Goal: Task Accomplishment & Management: Manage account settings

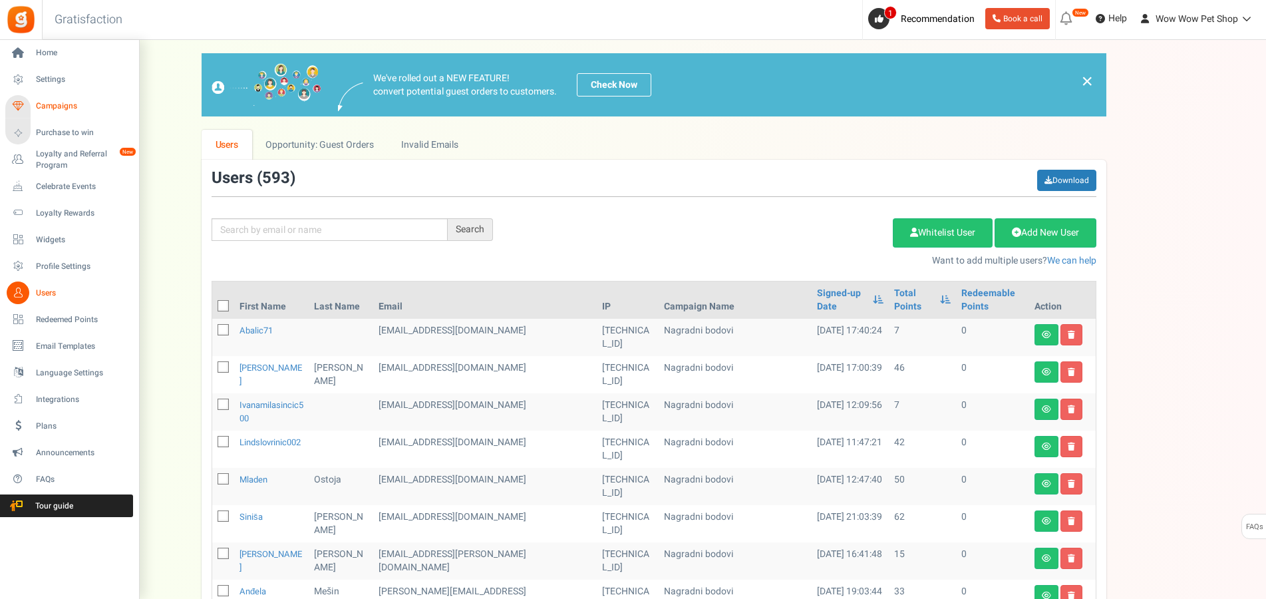
click at [45, 104] on span "Campaigns" at bounding box center [82, 105] width 93 height 11
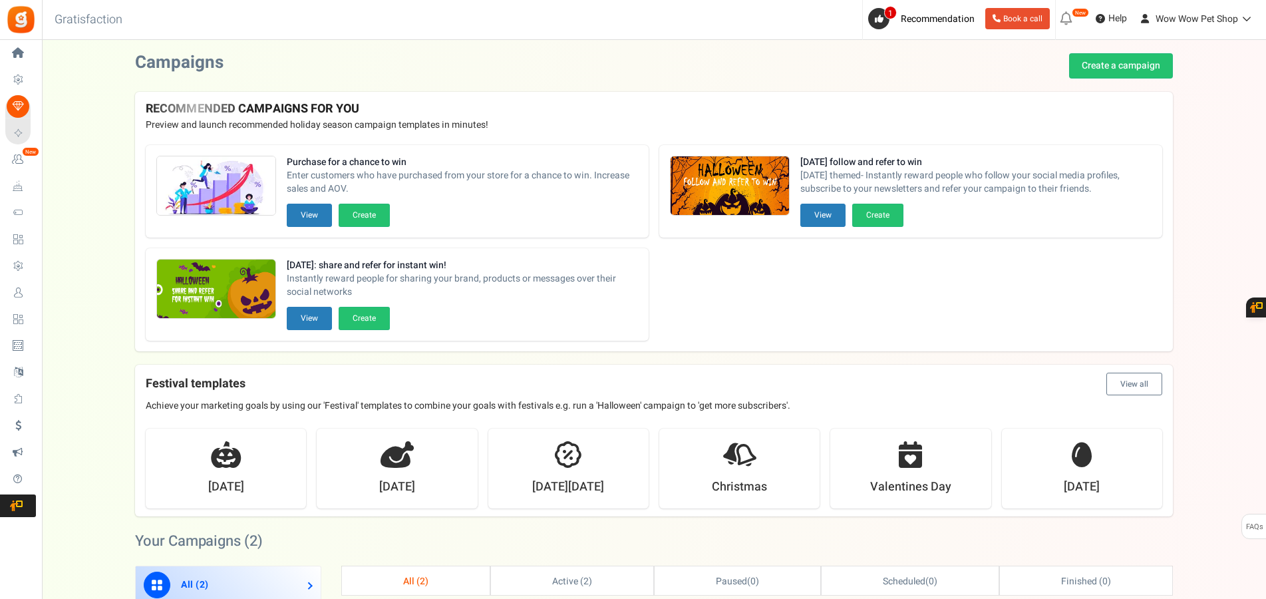
scroll to position [204, 0]
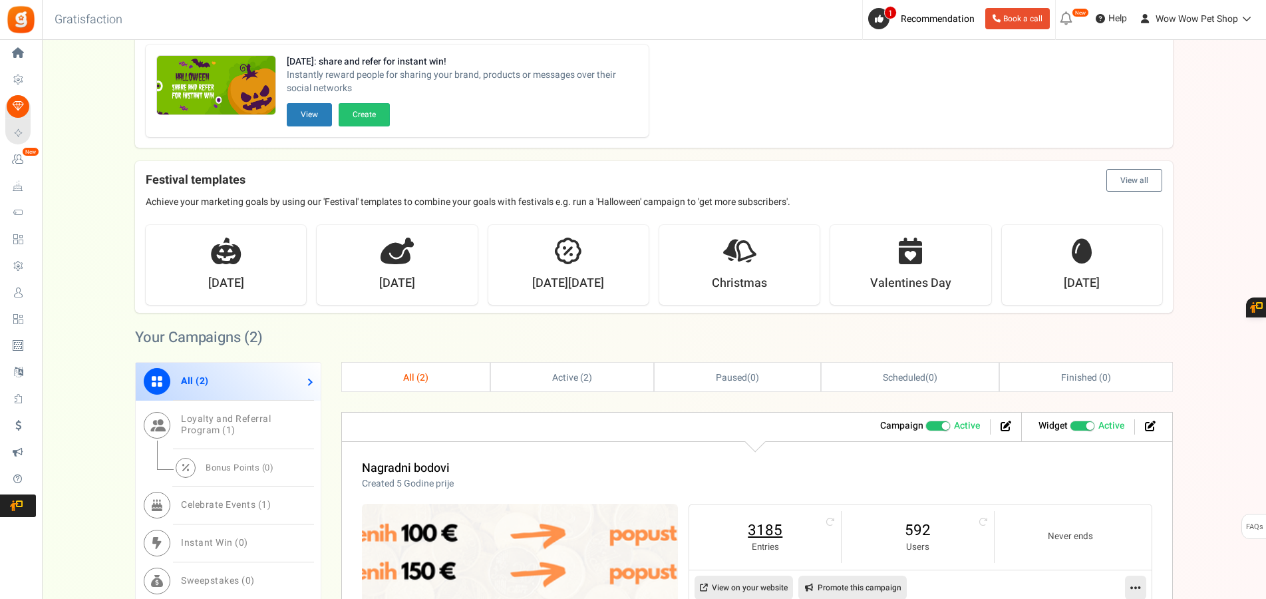
click at [768, 526] on link "3185" at bounding box center [764, 529] width 125 height 21
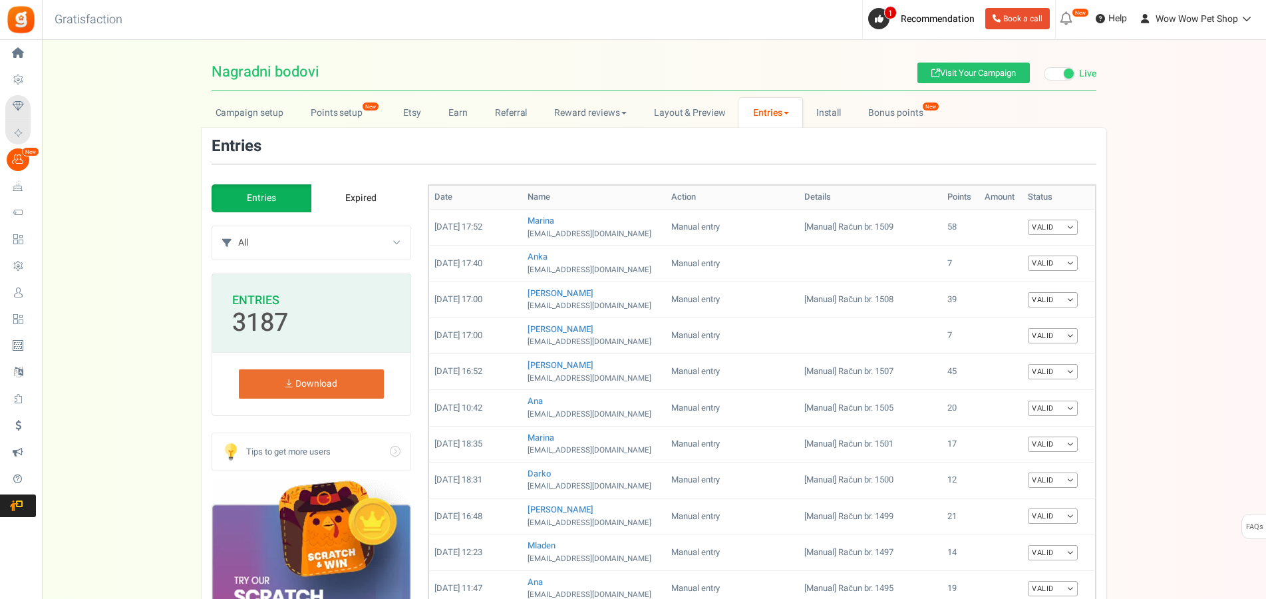
click at [238, 226] on select "All Manual entry Subscribe to our mailing list Pretplati se na našu listu promo…" at bounding box center [324, 242] width 172 height 33
select select "239632"
click option "Sudjeluj u našem poboljšanju" at bounding box center [0, 0] width 0 height 0
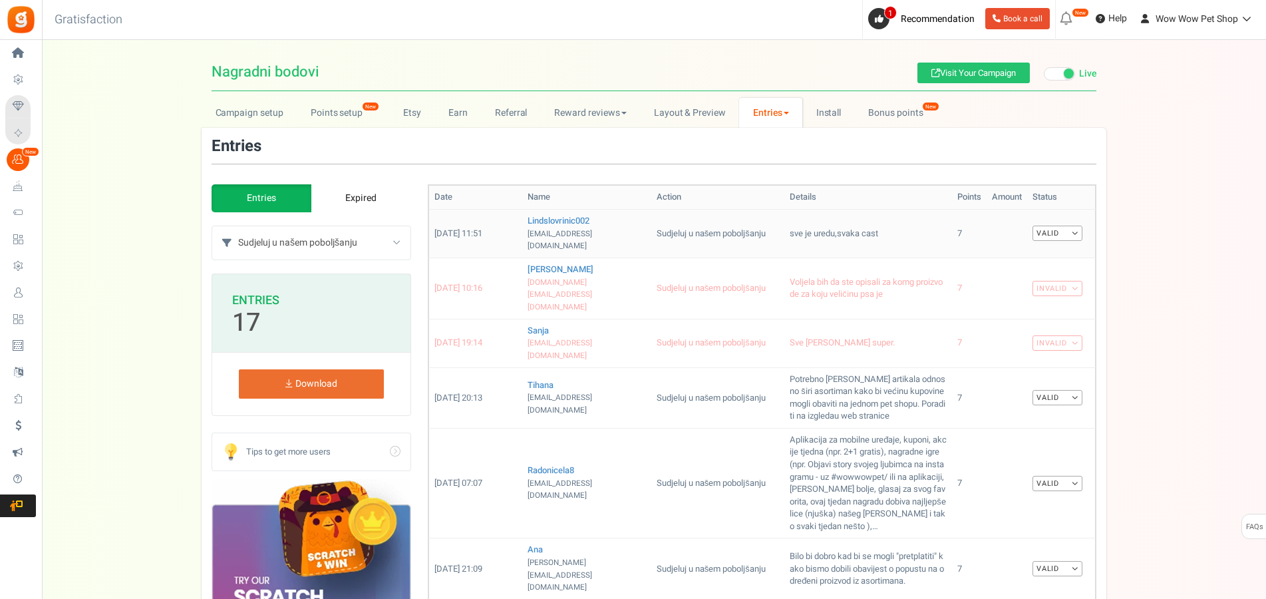
click at [1059, 232] on link "Valid" at bounding box center [1057, 232] width 50 height 15
click at [1030, 272] on link "Invalid" at bounding box center [1029, 276] width 106 height 19
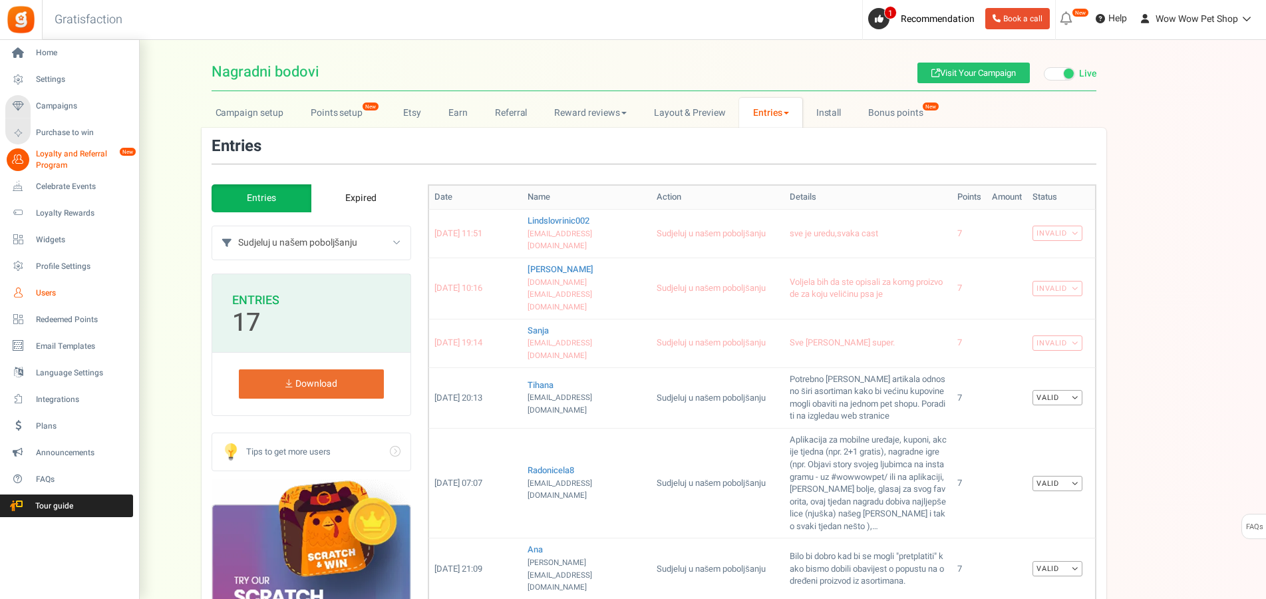
click at [43, 293] on span "Users" at bounding box center [82, 292] width 93 height 11
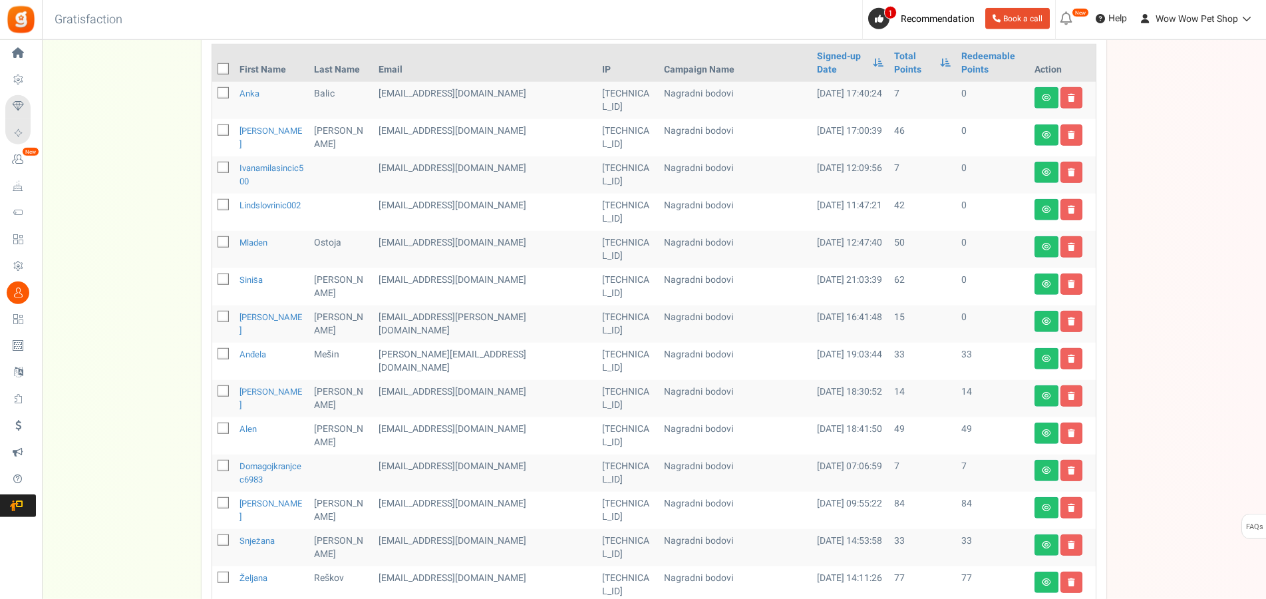
scroll to position [271, 0]
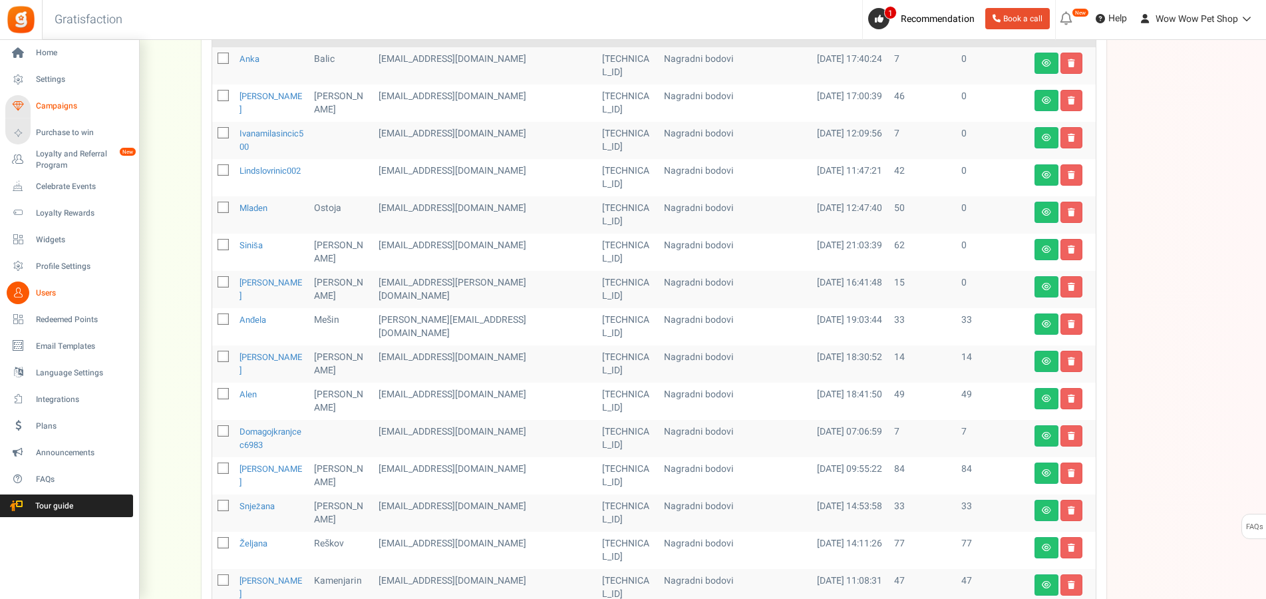
click at [40, 107] on span "Campaigns" at bounding box center [82, 105] width 93 height 11
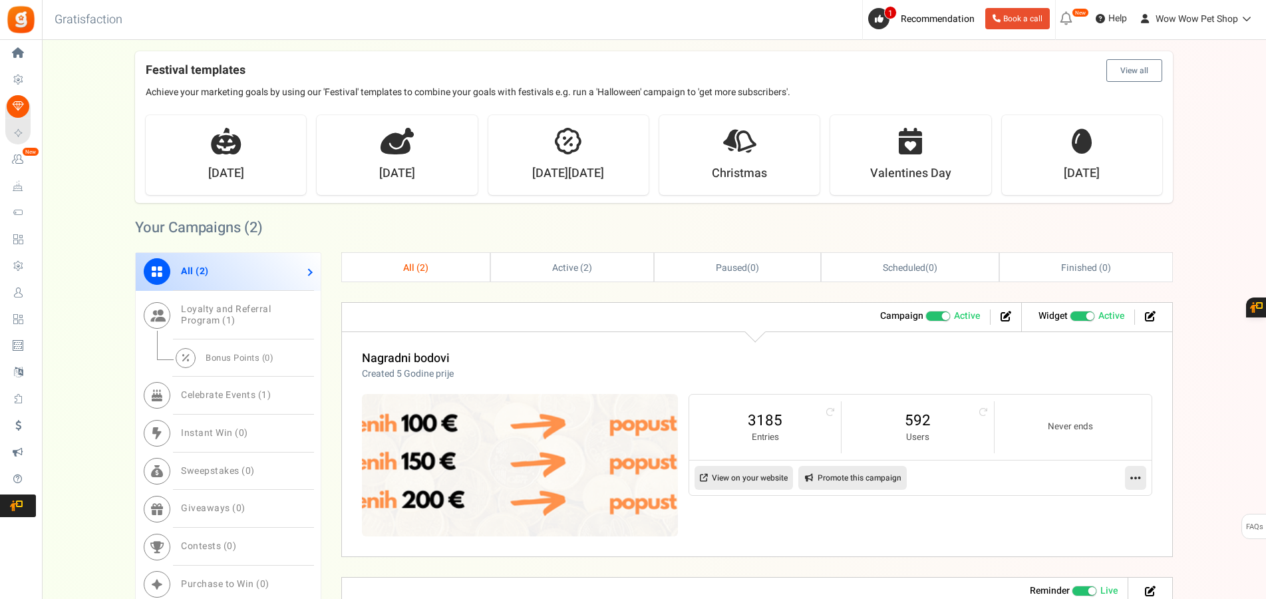
scroll to position [339, 0]
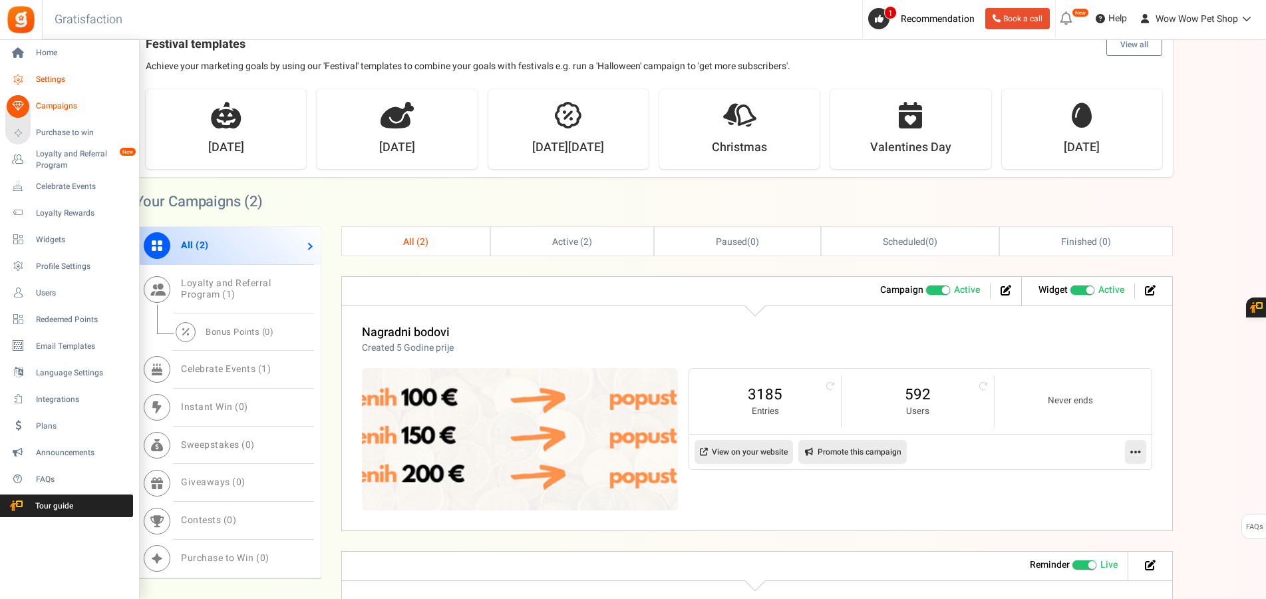
click at [66, 78] on span "Settings" at bounding box center [82, 79] width 93 height 11
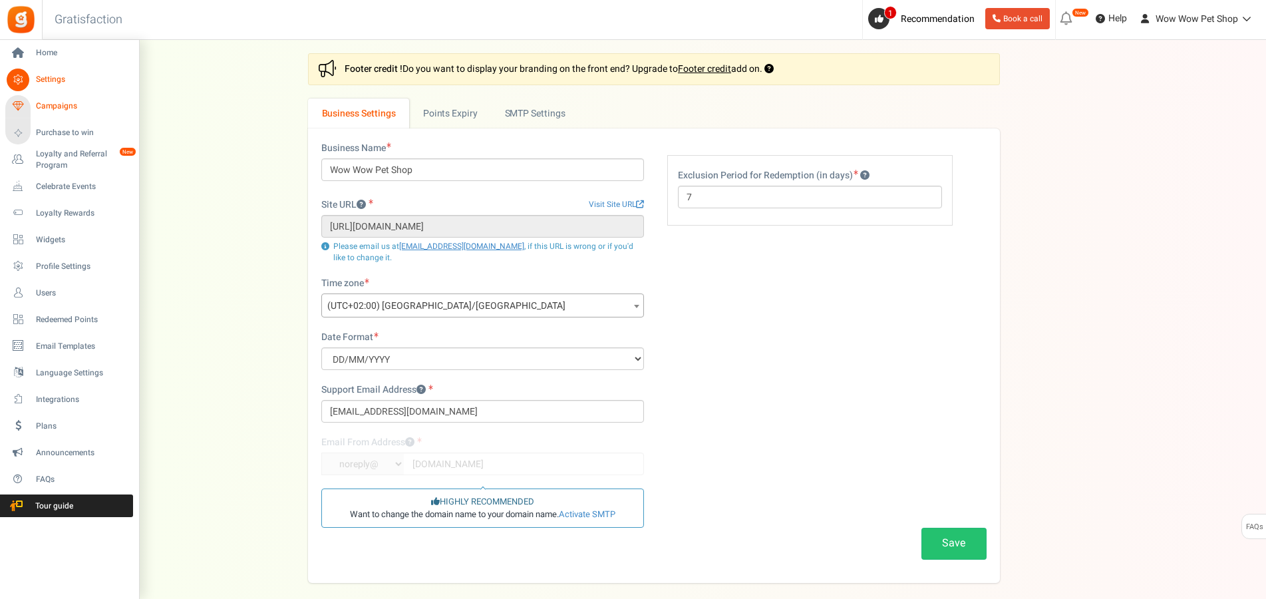
click at [52, 106] on span "Campaigns" at bounding box center [82, 105] width 93 height 11
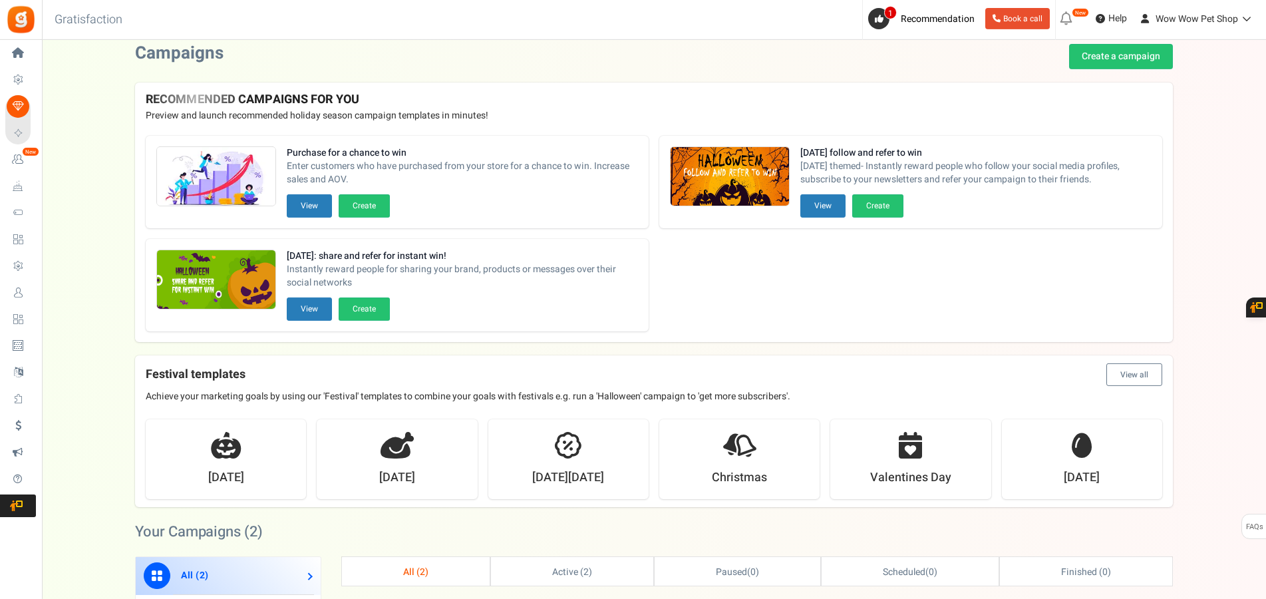
scroll to position [5, 0]
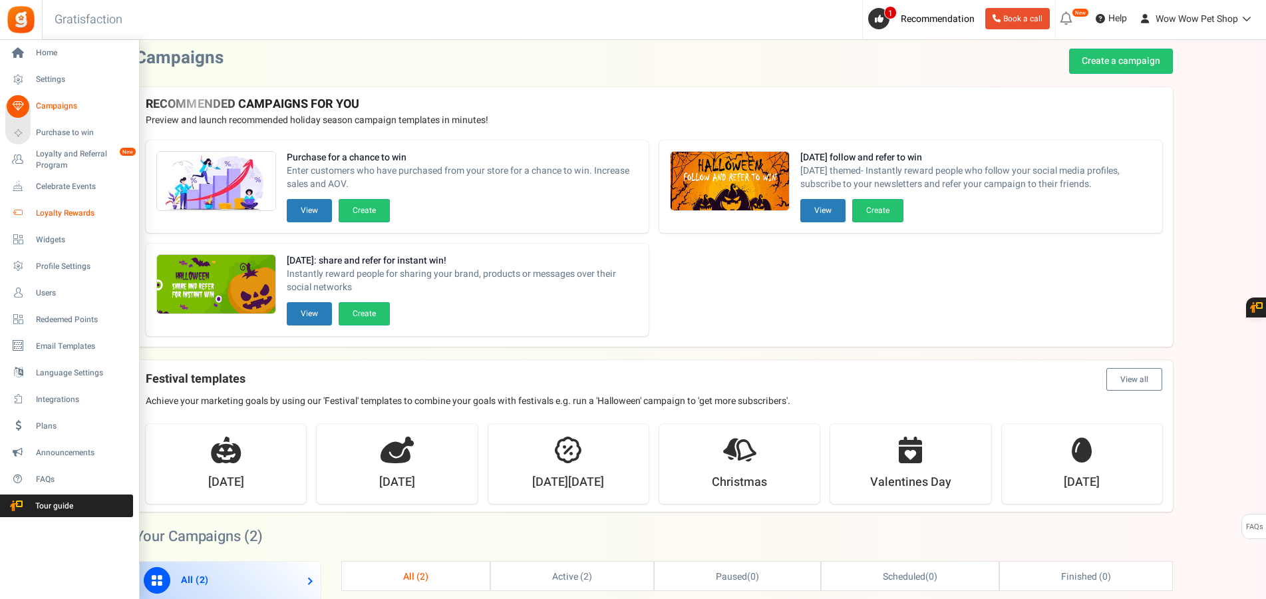
click at [74, 210] on span "Loyalty Rewards" at bounding box center [82, 212] width 93 height 11
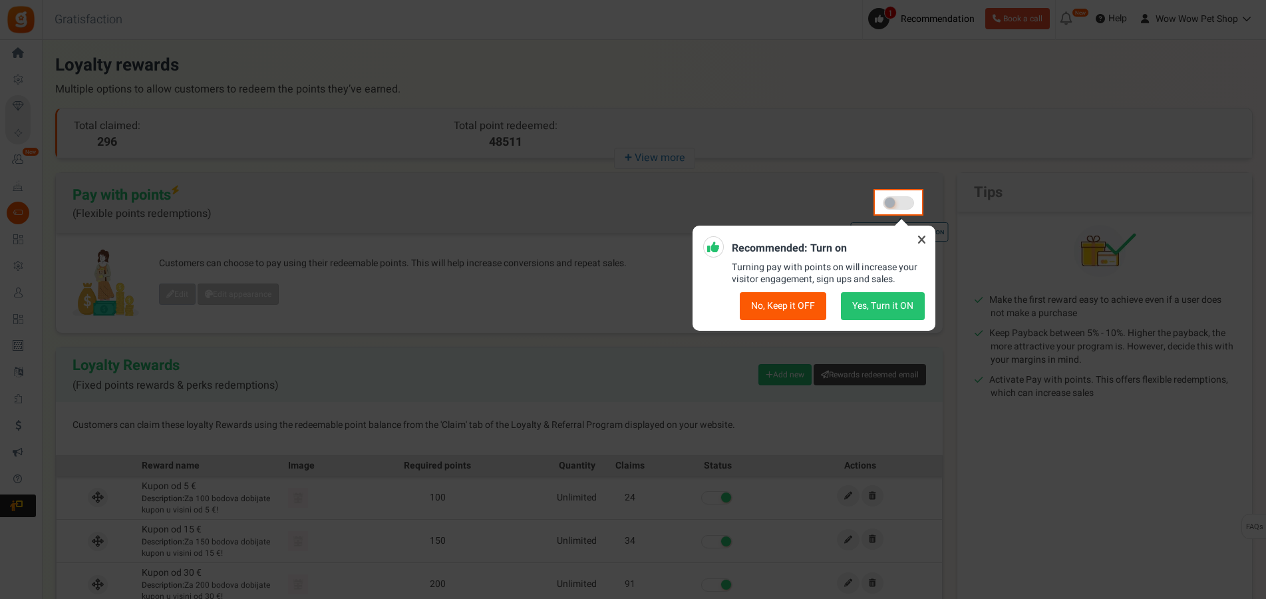
click at [922, 239] on icon at bounding box center [920, 239] width 21 height 21
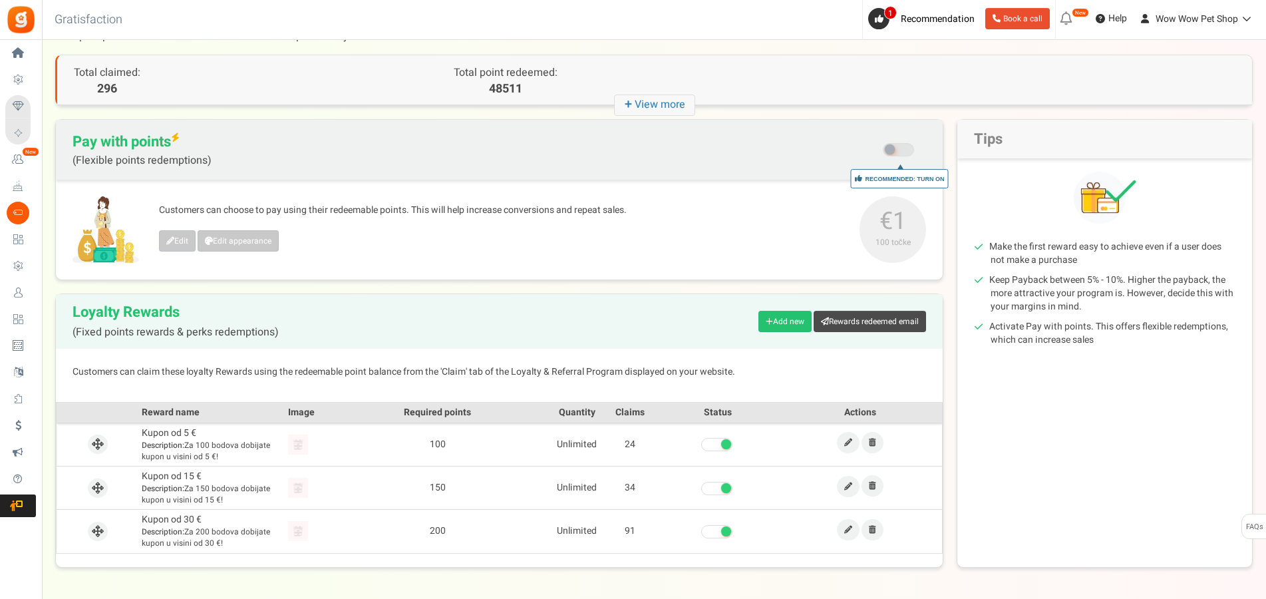
scroll to position [68, 0]
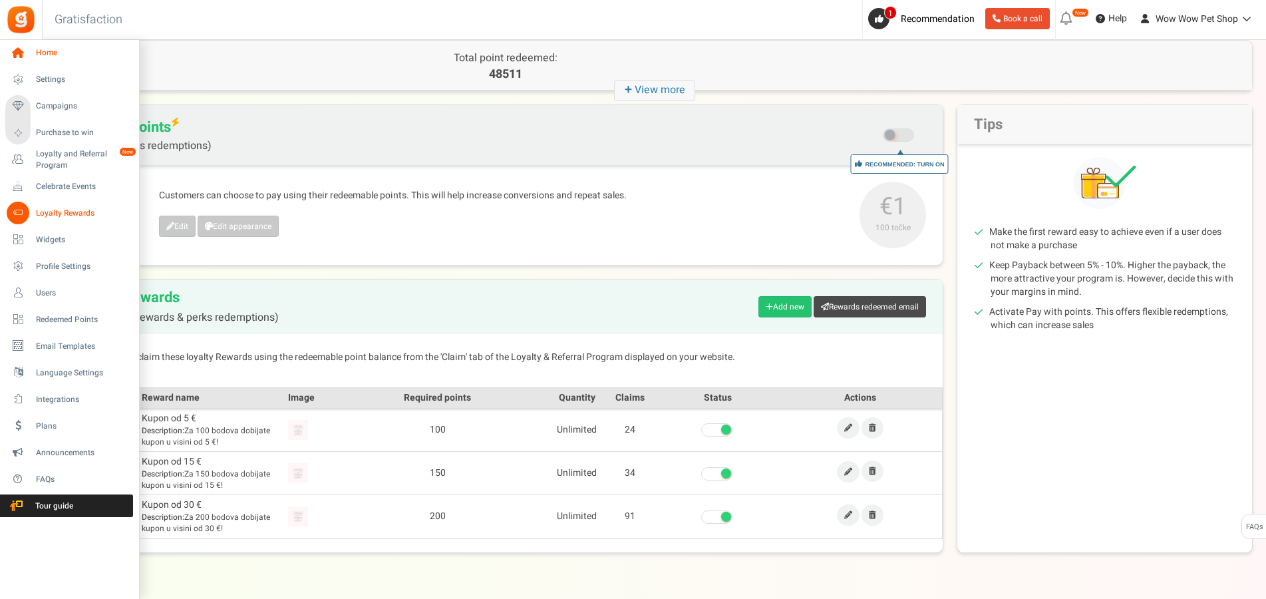
click at [55, 55] on span "Home" at bounding box center [82, 52] width 93 height 11
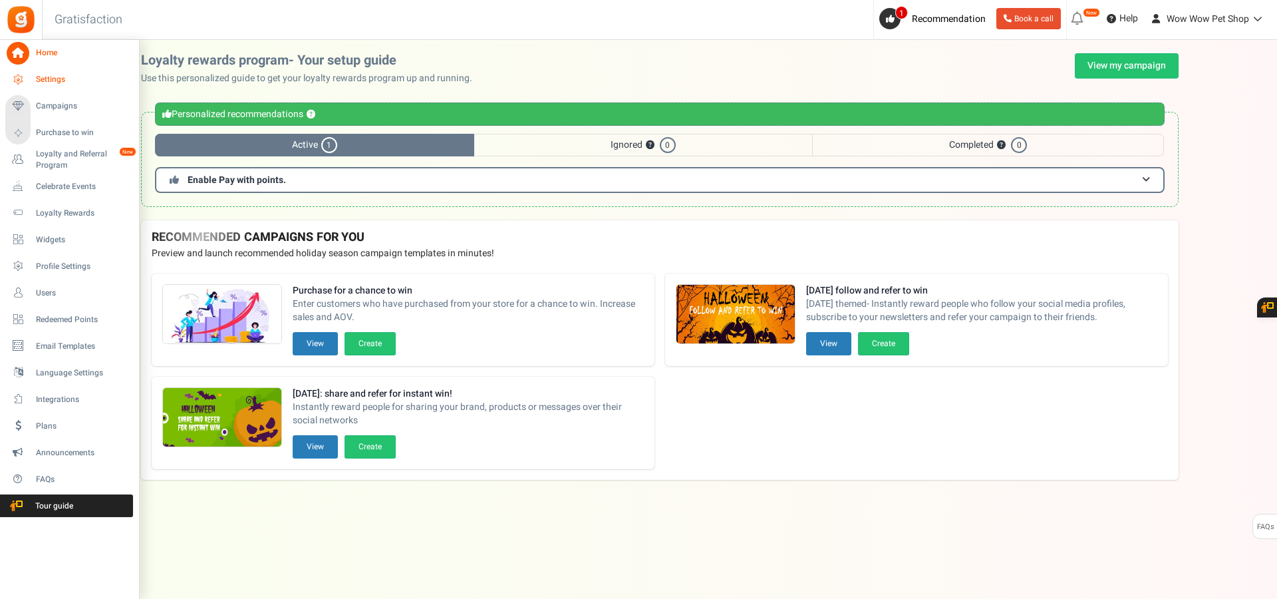
click at [55, 80] on span "Settings" at bounding box center [82, 79] width 93 height 11
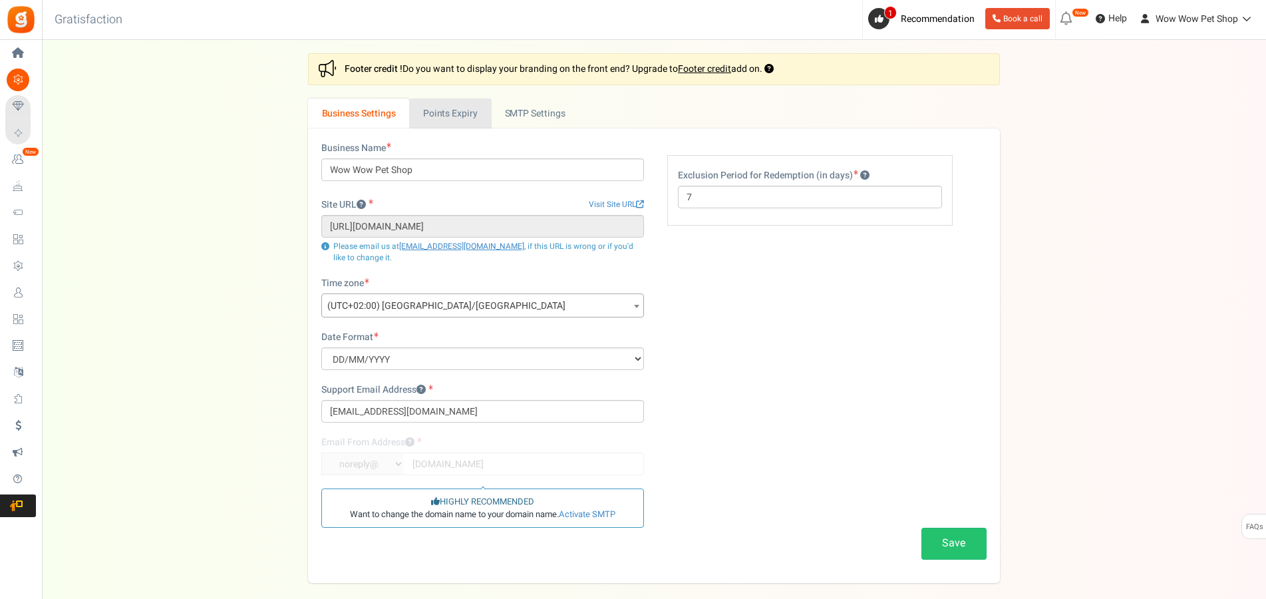
click at [489, 120] on link "Points Expiry" at bounding box center [450, 113] width 82 height 30
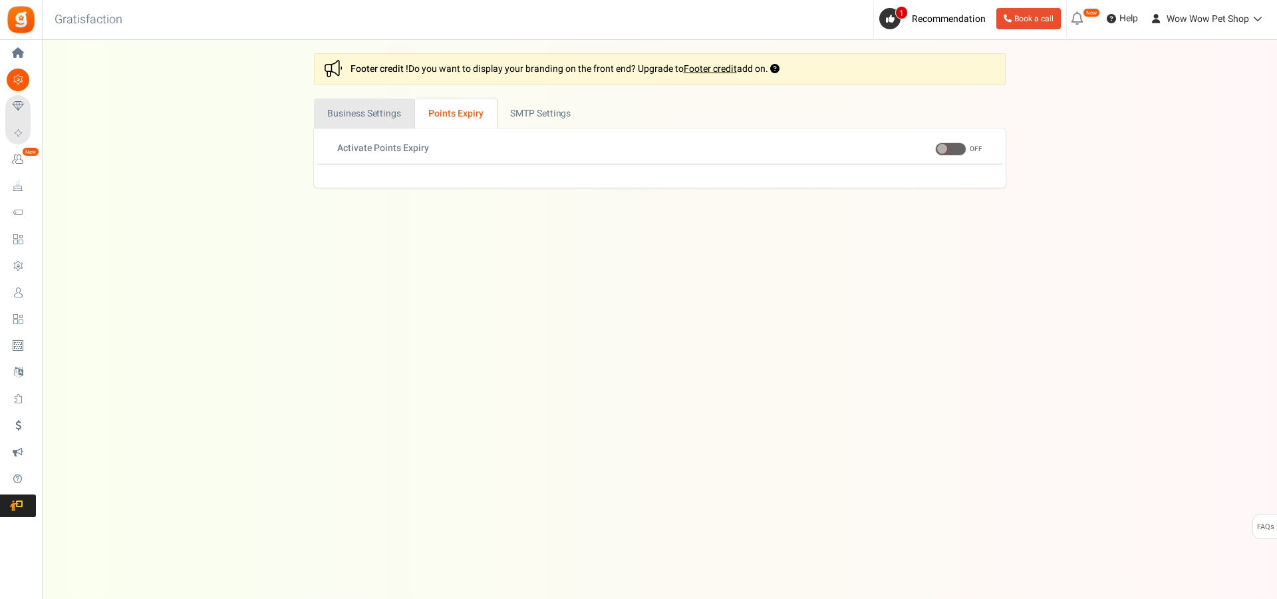
click at [361, 116] on link "Business Settings" at bounding box center [364, 113] width 101 height 30
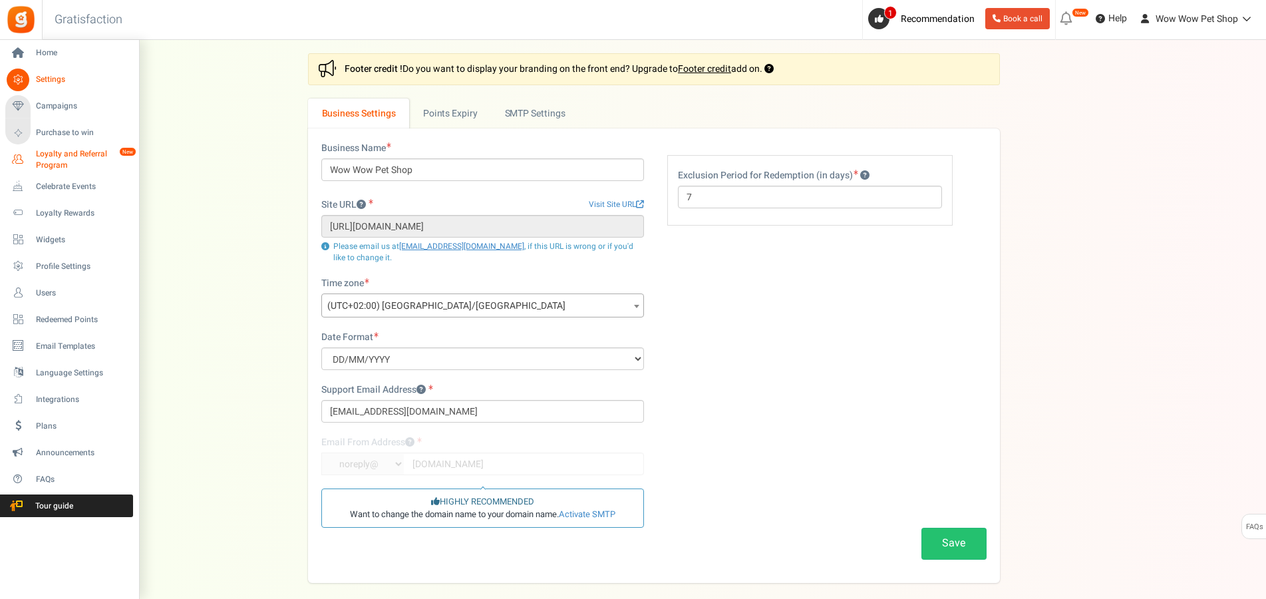
click at [80, 158] on span "Loyalty and Referral Program" at bounding box center [84, 159] width 97 height 23
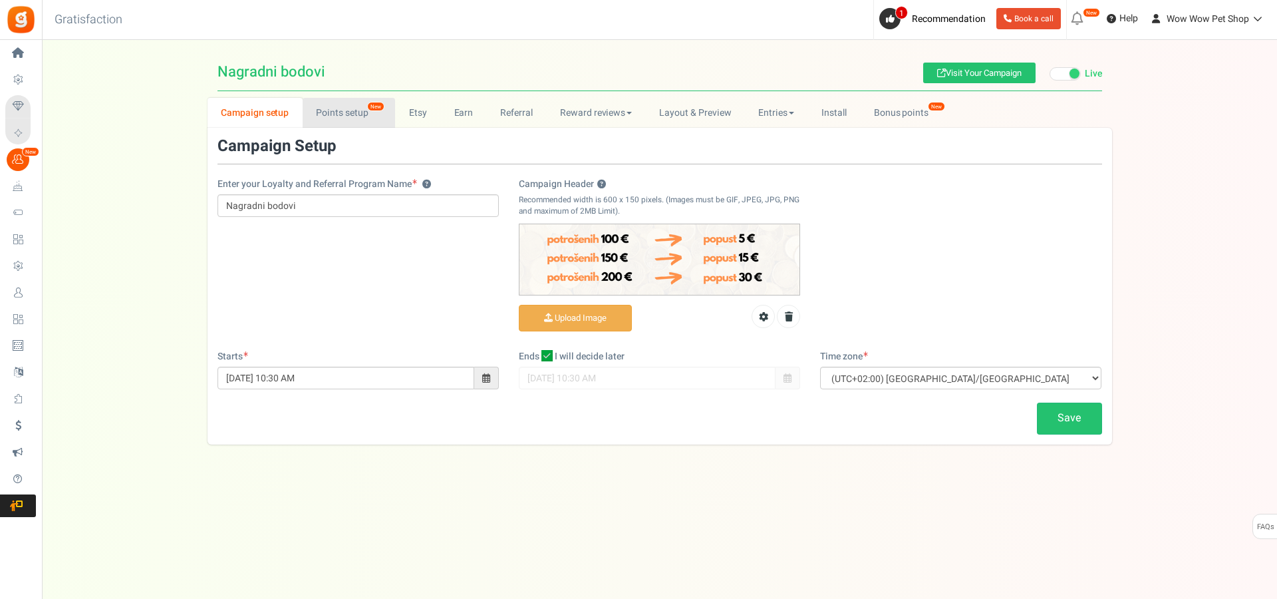
click at [324, 116] on link "Points setup New" at bounding box center [349, 113] width 92 height 30
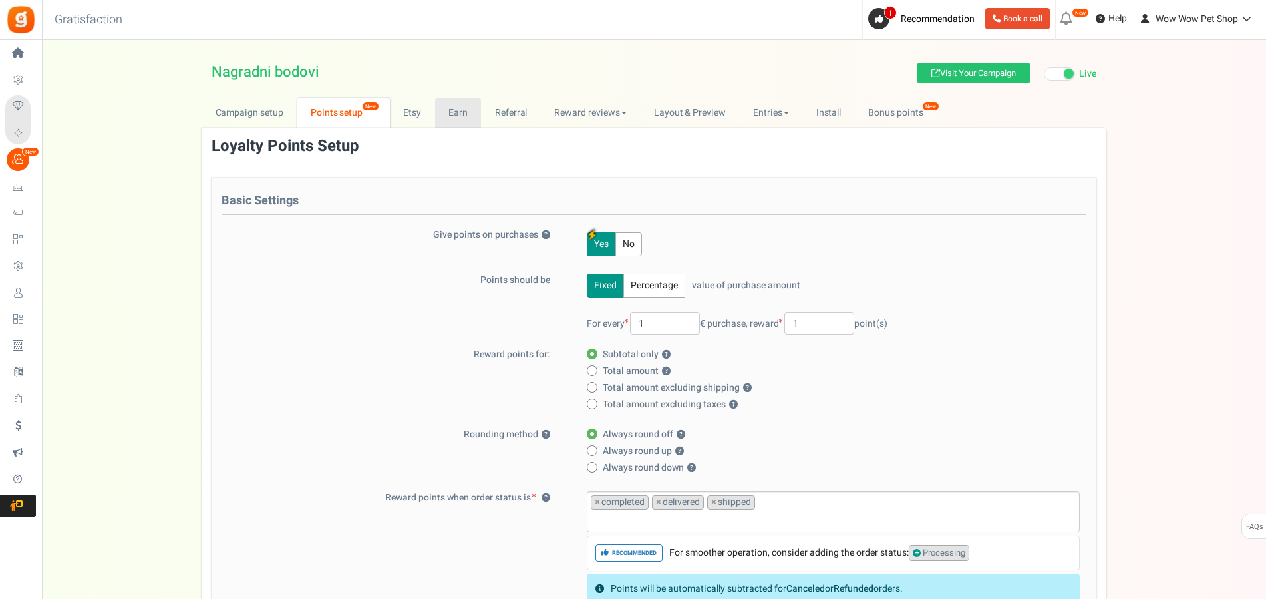
click at [466, 108] on link "Earn" at bounding box center [458, 113] width 47 height 30
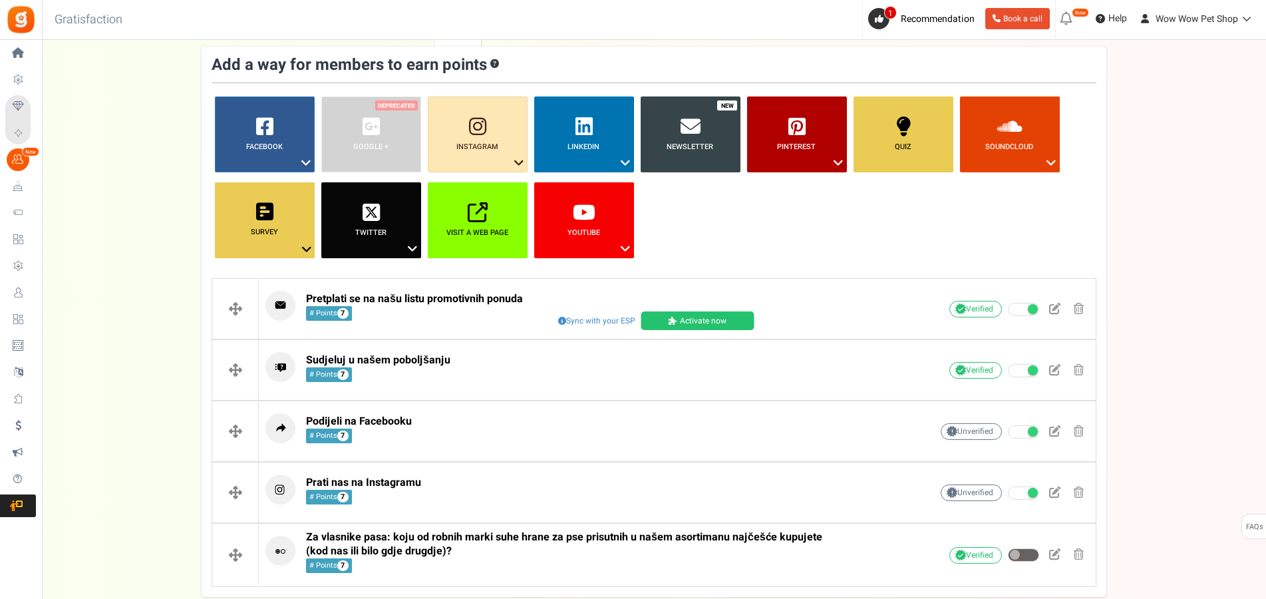
scroll to position [159, 0]
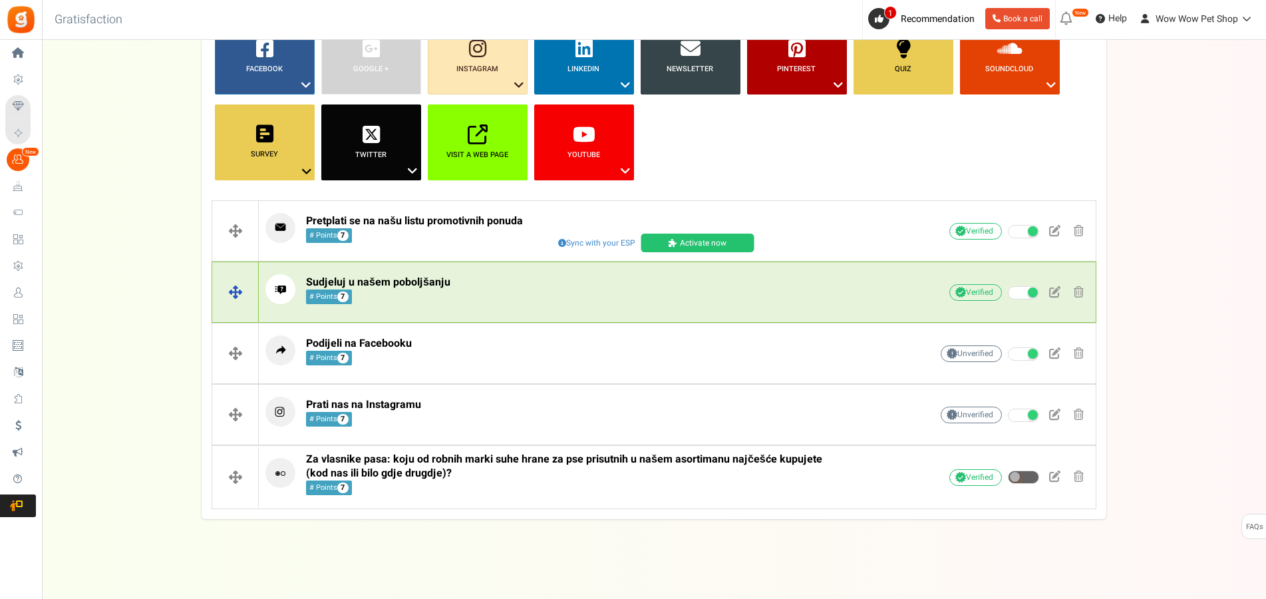
click at [614, 292] on p "Sudjeluj u našem poboljšanju # Points 7" at bounding box center [577, 289] width 624 height 30
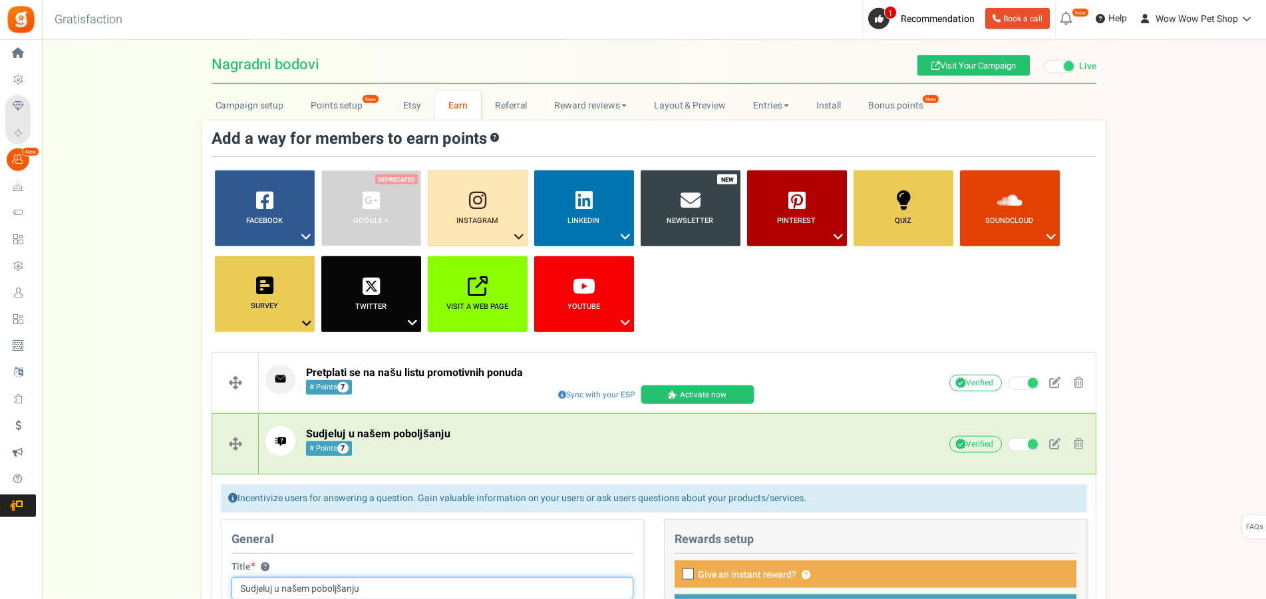
scroll to position [0, 0]
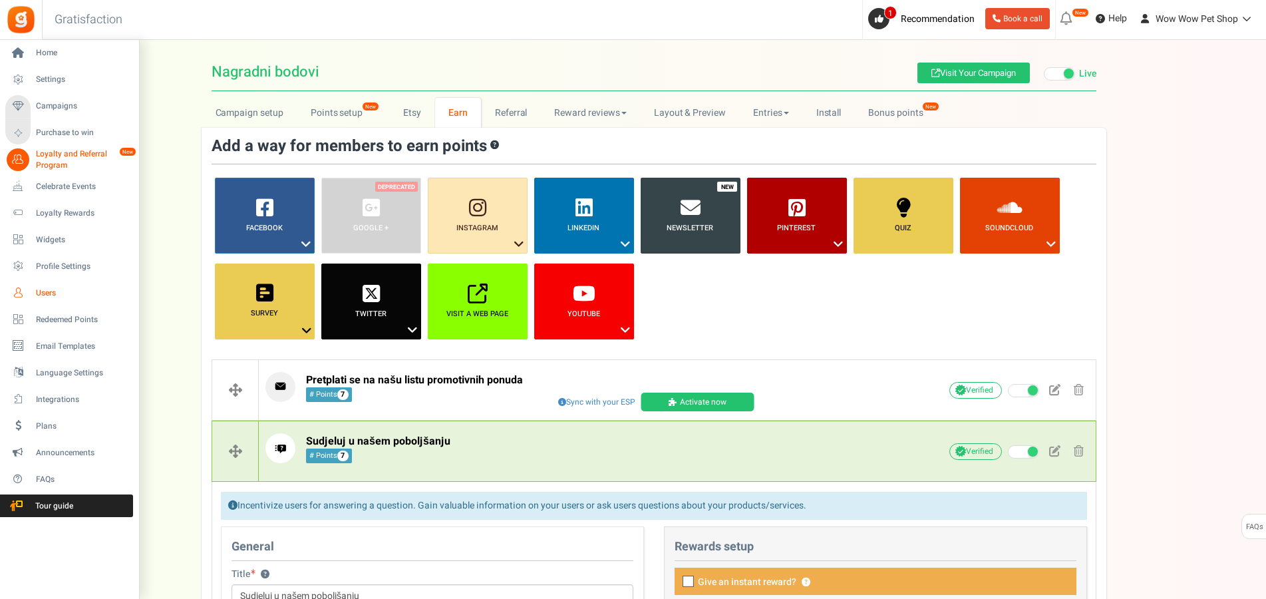
click at [45, 289] on span "Users" at bounding box center [82, 292] width 93 height 11
